Goal: Navigation & Orientation: Find specific page/section

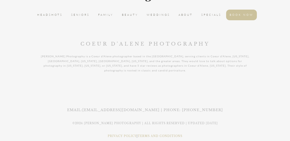
scroll to position [1686, 0]
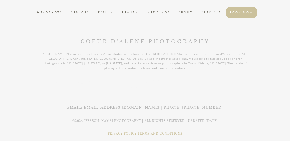
click at [169, 132] on link "TERMS AND CONDITIONS" at bounding box center [160, 133] width 45 height 3
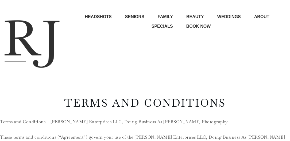
click at [104, 17] on span "HEADSHOTS" at bounding box center [98, 17] width 27 height 9
